Goal: Navigation & Orientation: Find specific page/section

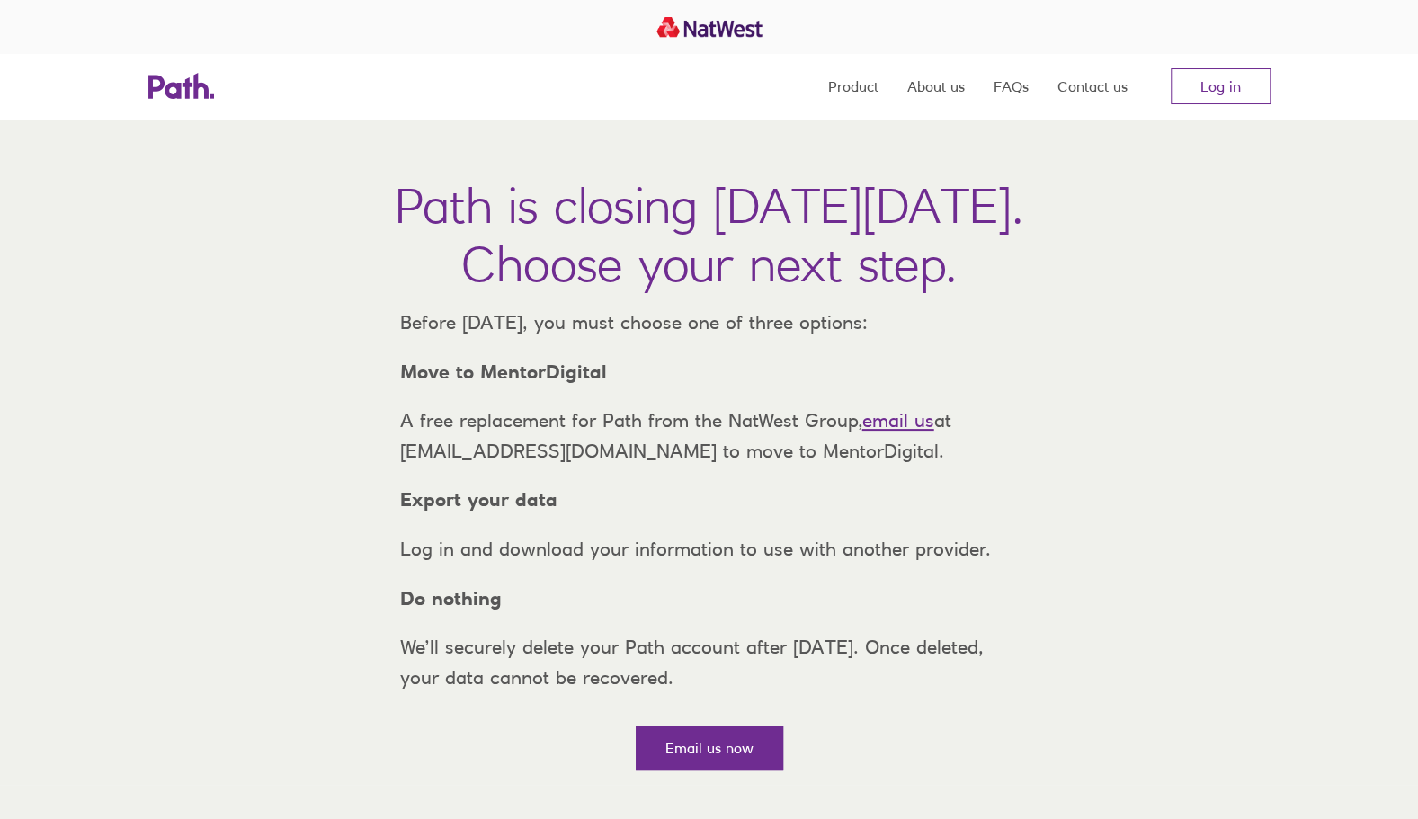
click at [1205, 93] on link "Log in" at bounding box center [1220, 86] width 100 height 36
click at [1238, 91] on link "Log in" at bounding box center [1220, 86] width 100 height 36
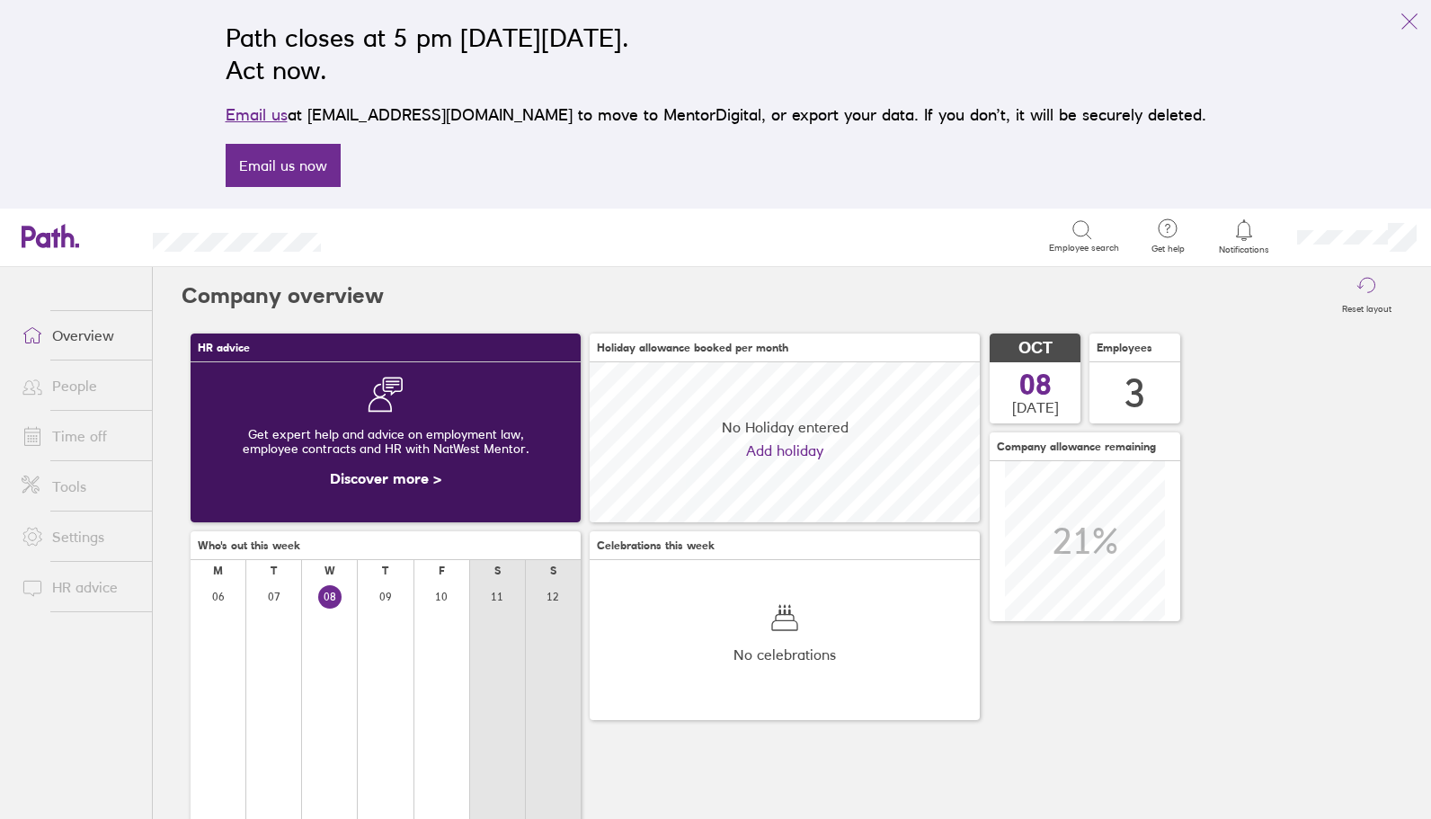
scroll to position [160, 390]
click at [78, 442] on link "Time off" at bounding box center [79, 436] width 145 height 36
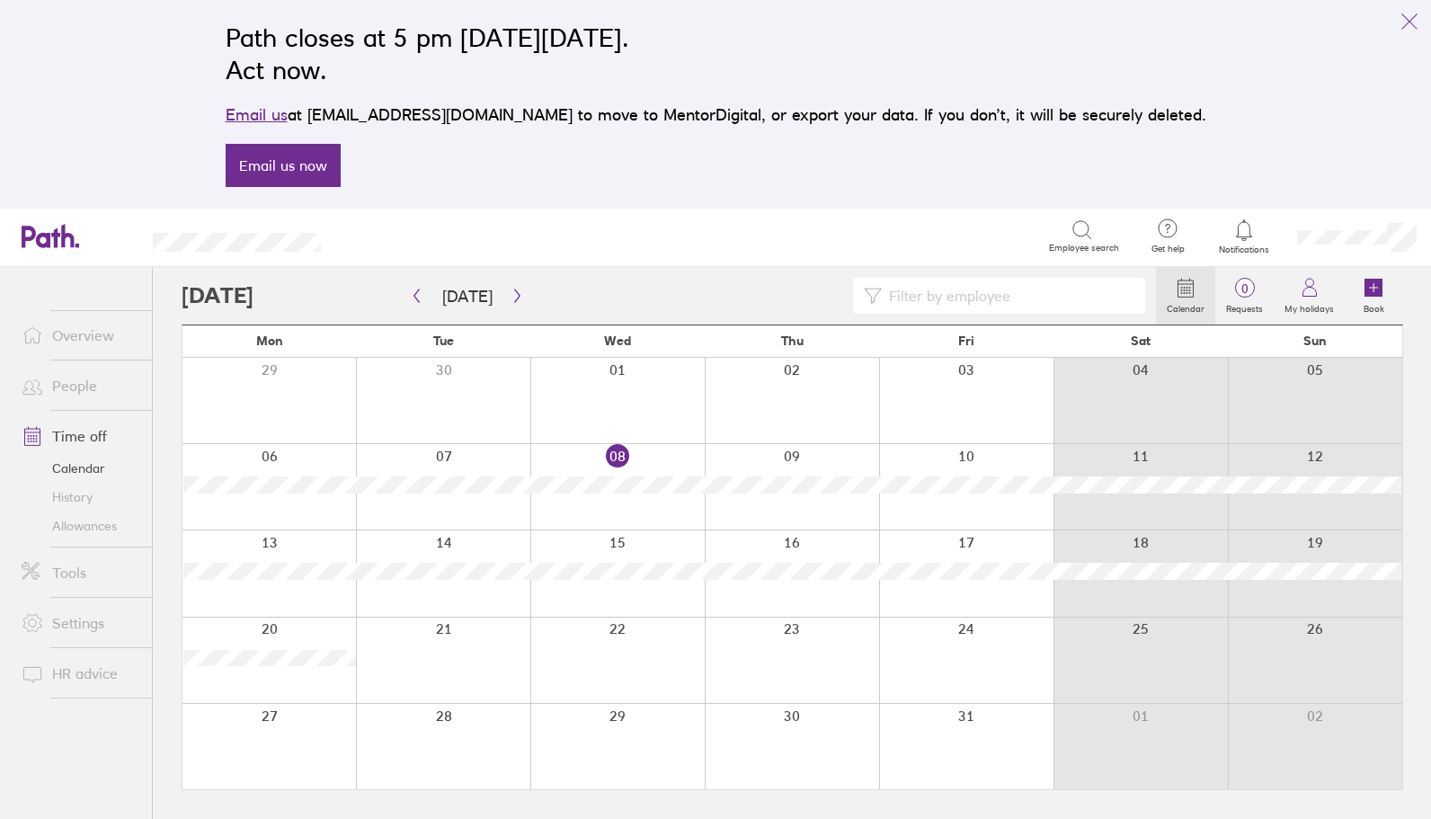
click at [110, 522] on link "Allowances" at bounding box center [79, 526] width 145 height 29
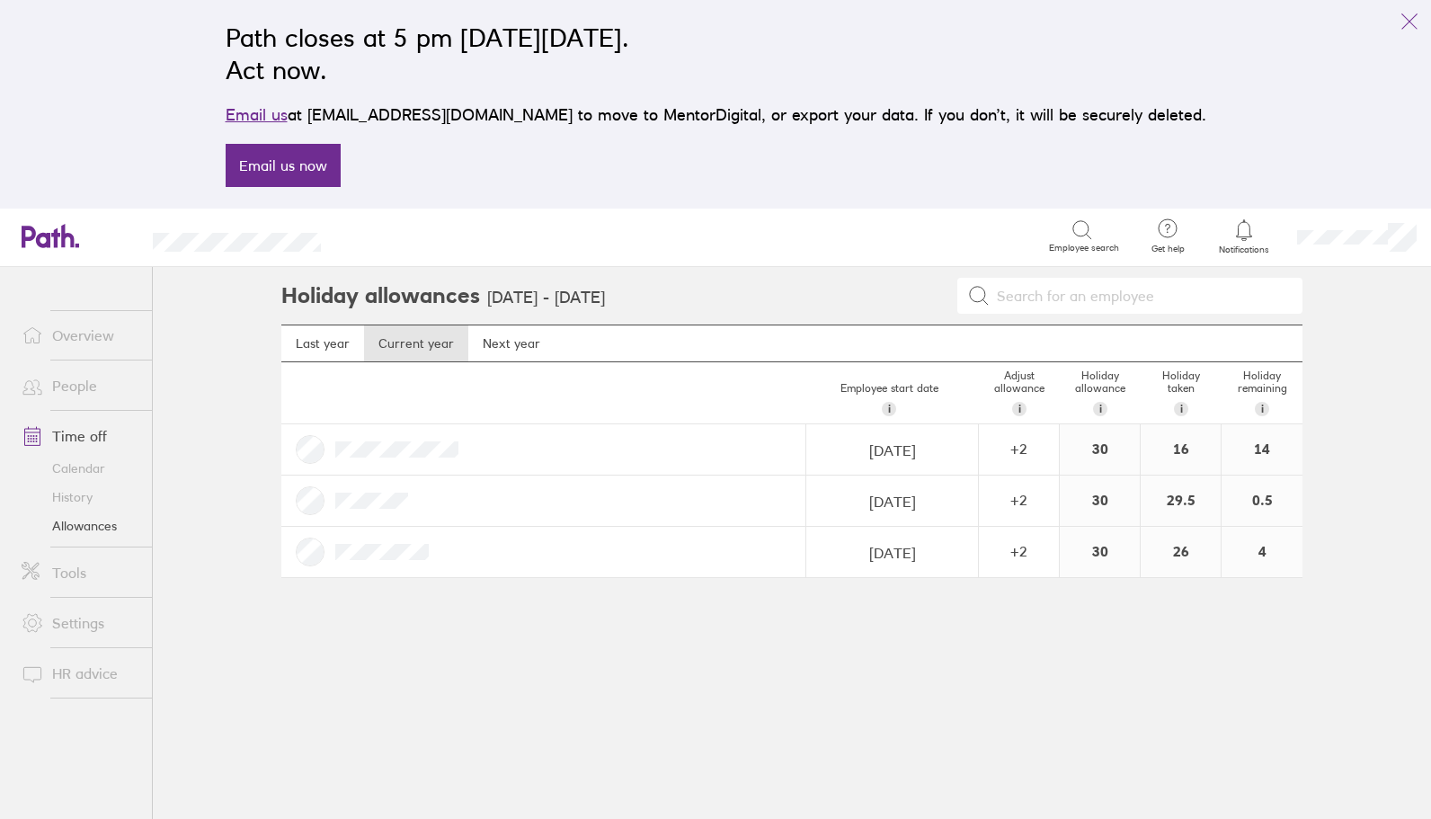
click at [97, 458] on link "Calendar" at bounding box center [79, 468] width 145 height 29
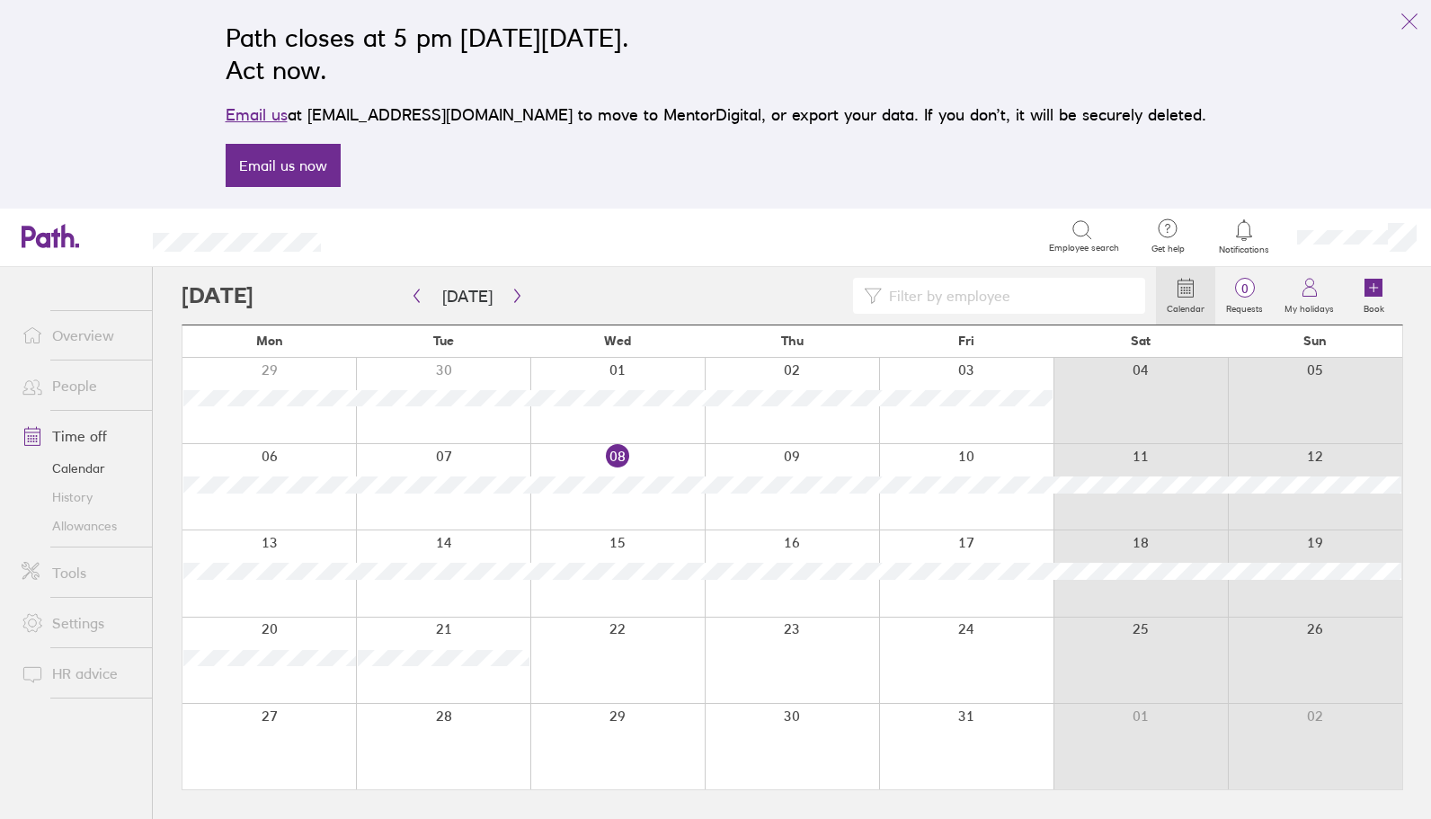
click at [97, 525] on link "Allowances" at bounding box center [79, 526] width 145 height 29
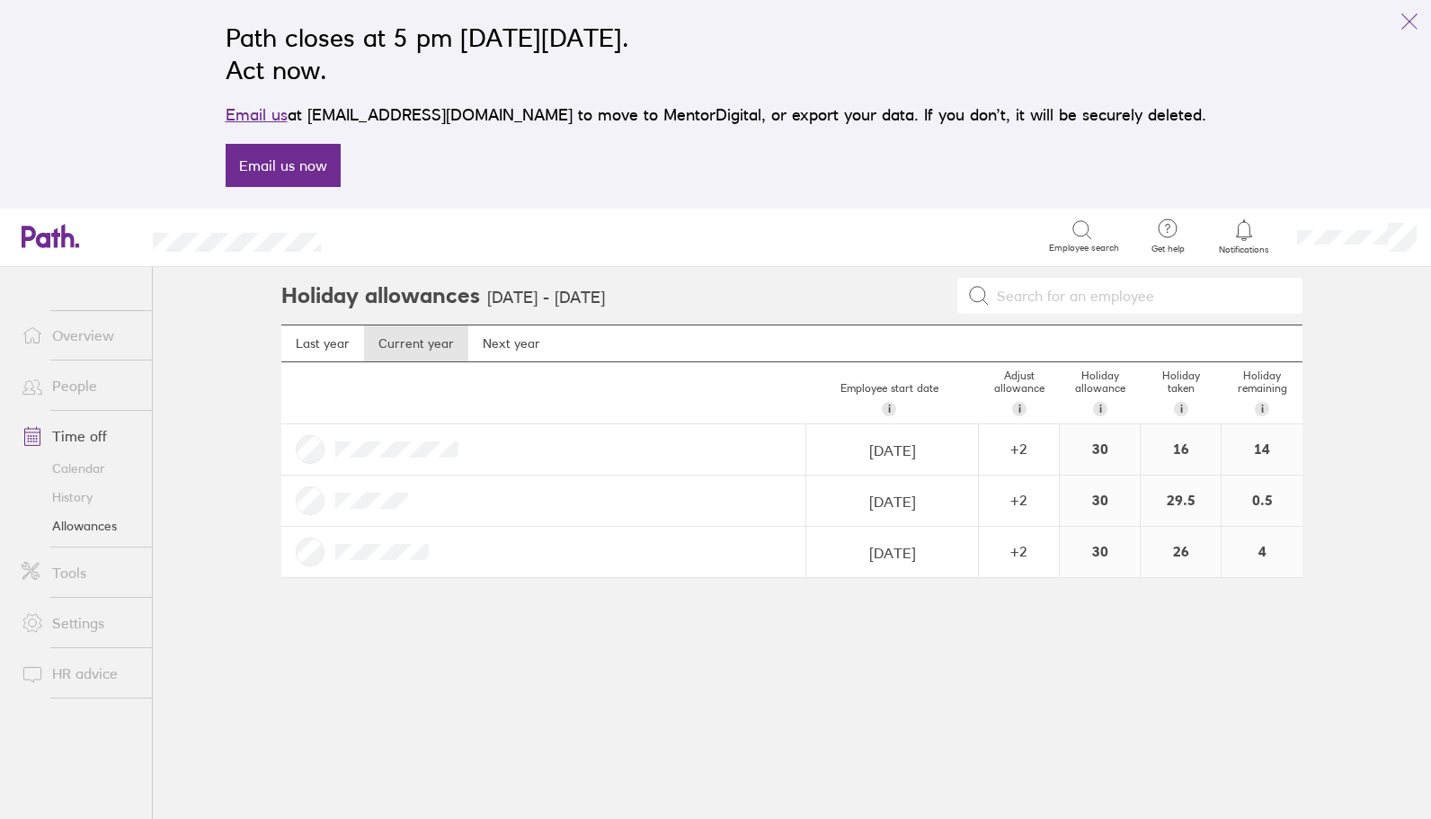
click at [74, 467] on link "Calendar" at bounding box center [79, 468] width 145 height 29
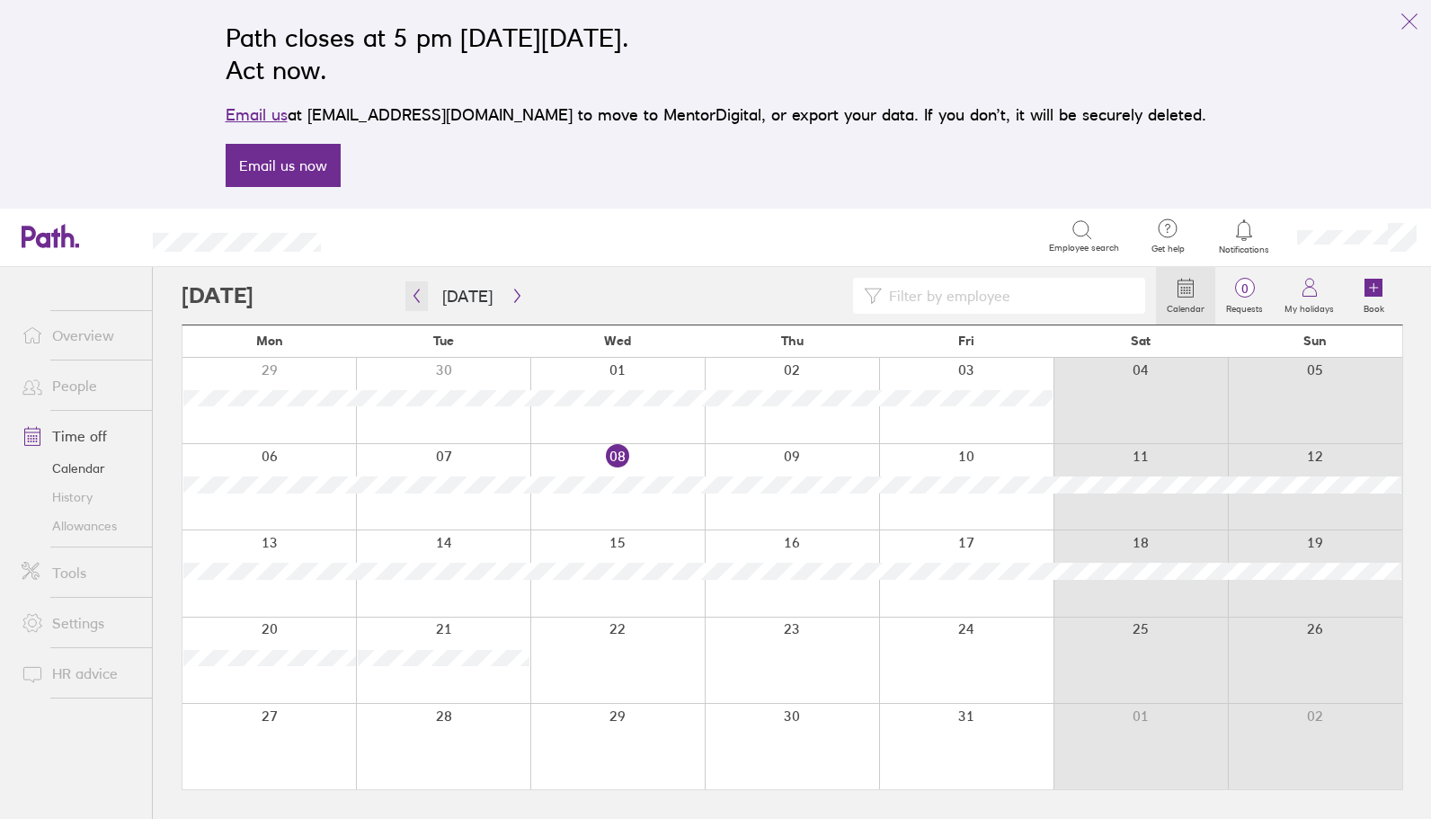
click at [417, 301] on icon "button" at bounding box center [416, 296] width 13 height 14
click at [412, 298] on icon "button" at bounding box center [416, 296] width 13 height 14
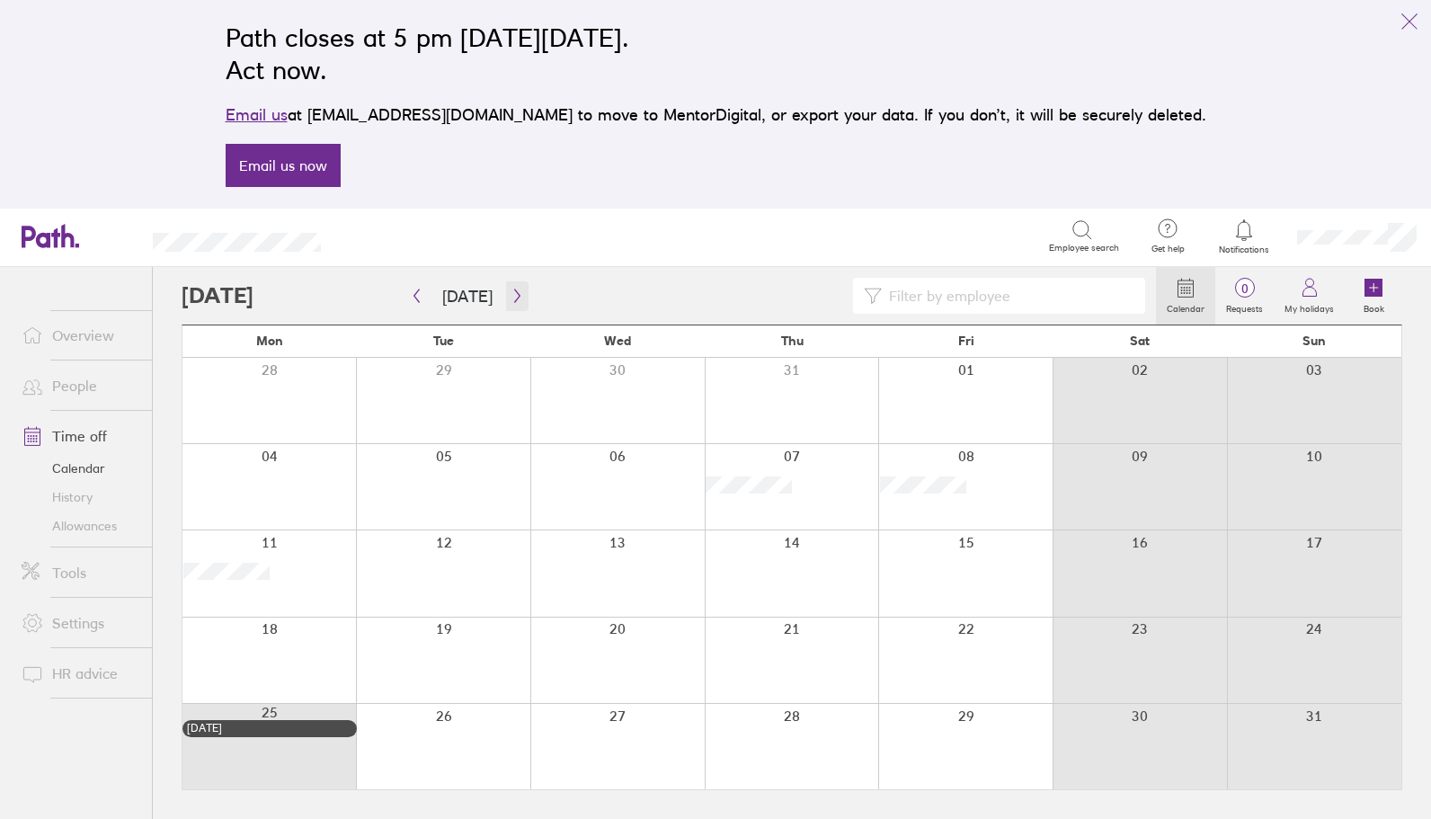
click at [516, 290] on icon "button" at bounding box center [517, 296] width 13 height 14
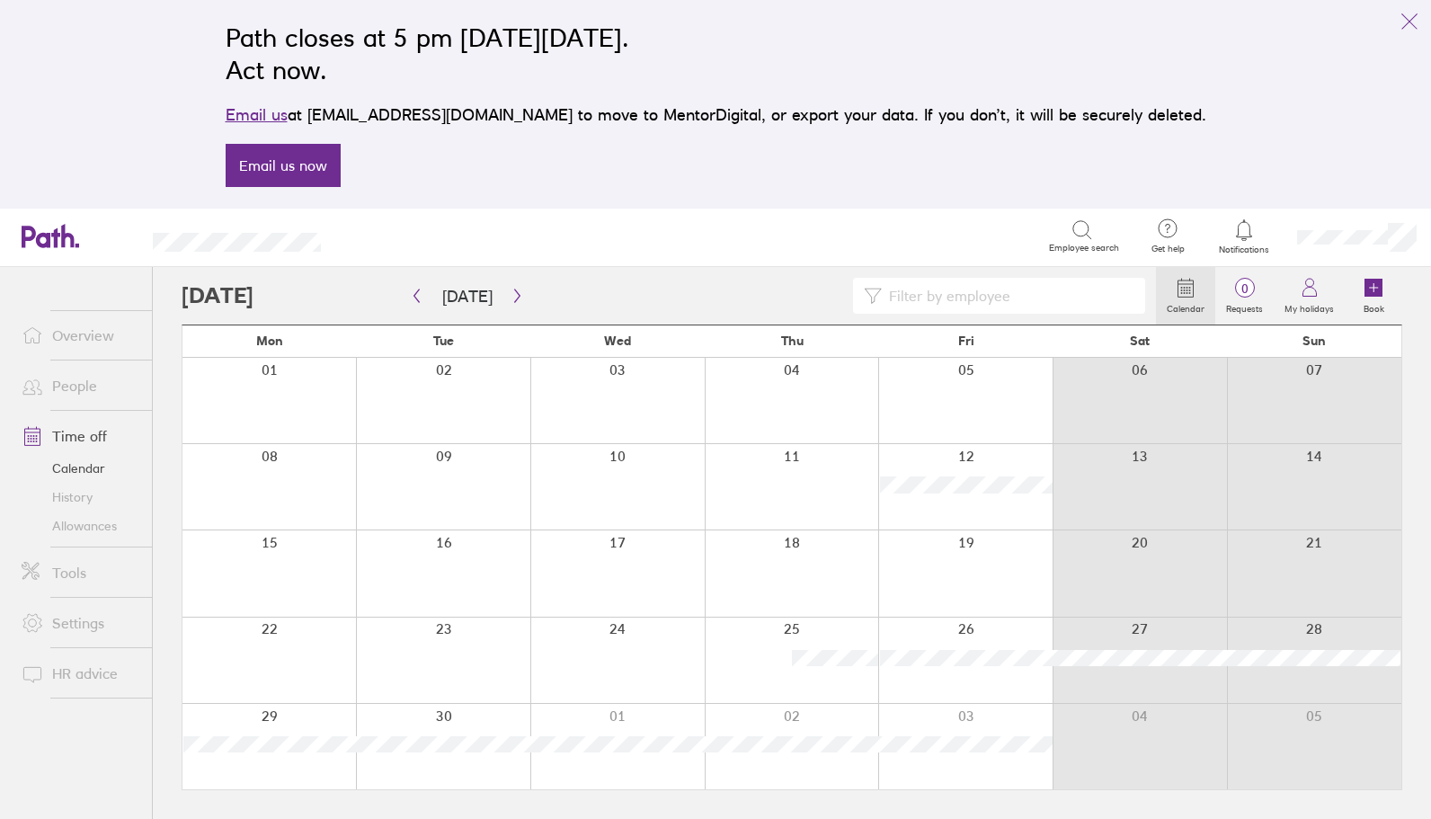
click at [99, 536] on link "Allowances" at bounding box center [79, 526] width 145 height 29
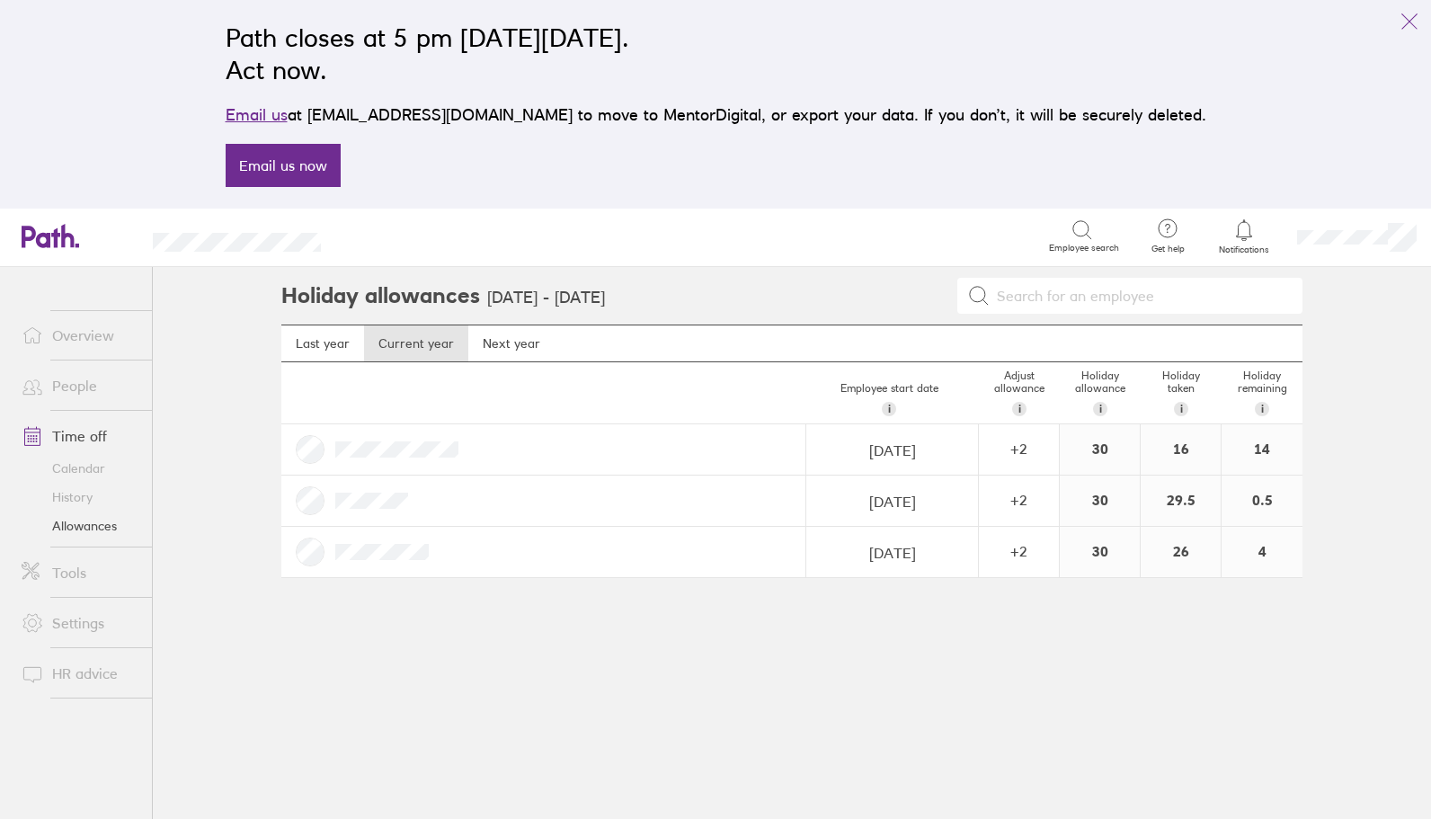
click at [91, 336] on link "Overview" at bounding box center [79, 335] width 145 height 36
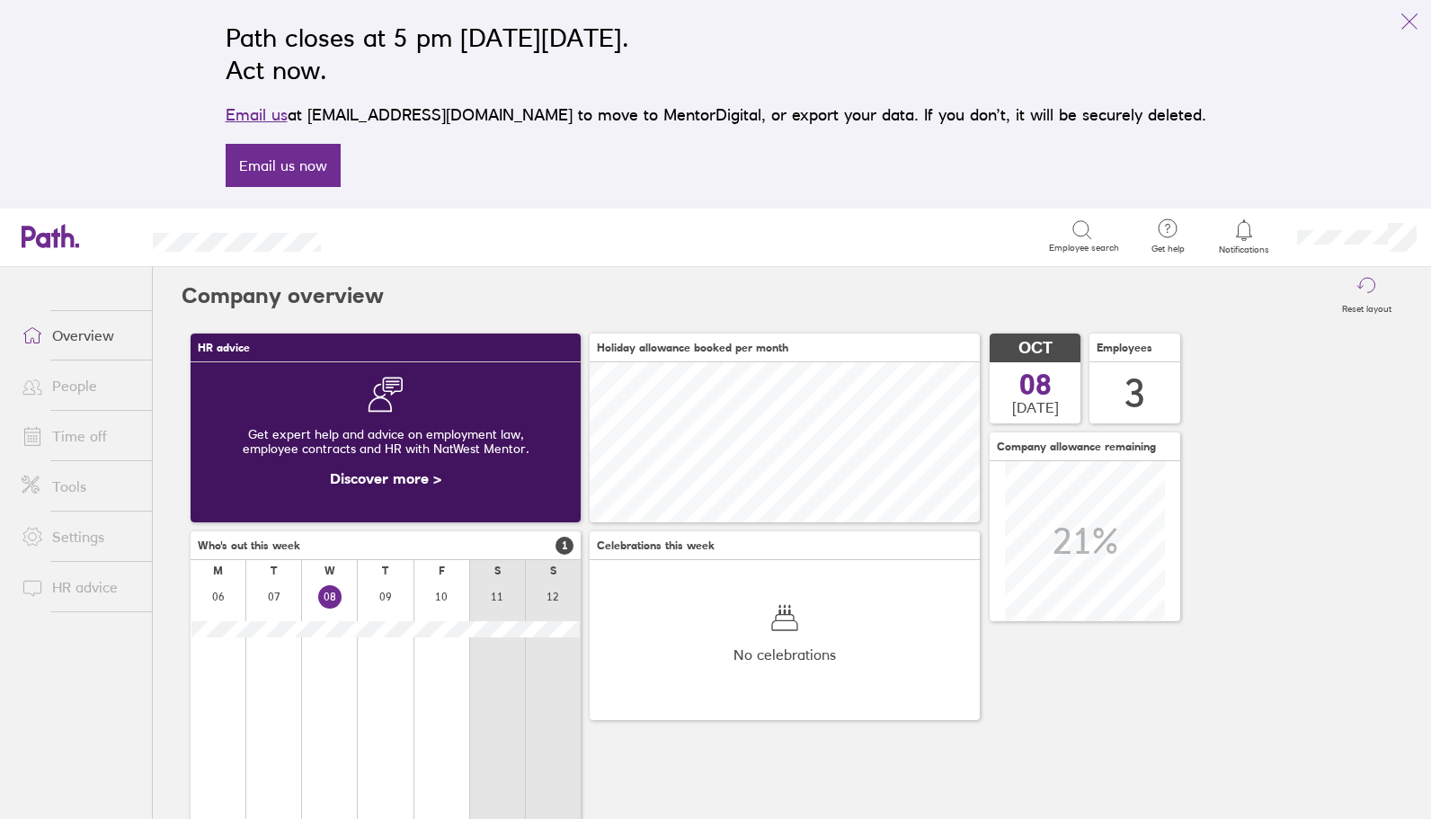
scroll to position [160, 390]
